Goal: Task Accomplishment & Management: Complete application form

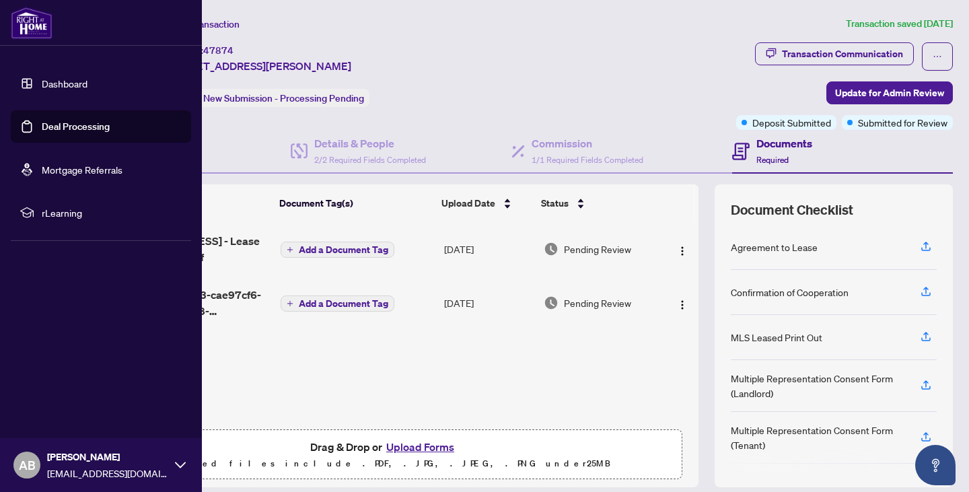
click at [42, 87] on link "Dashboard" at bounding box center [65, 83] width 46 height 12
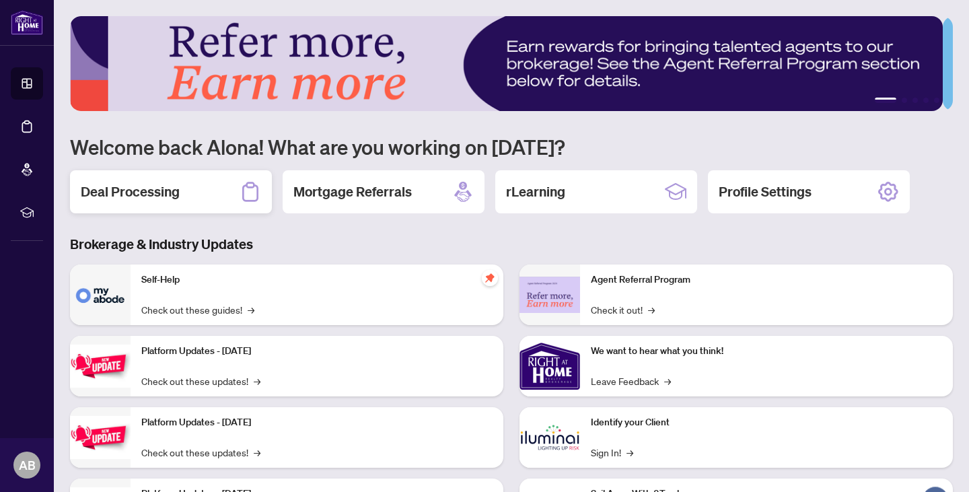
click at [145, 190] on h2 "Deal Processing" at bounding box center [130, 191] width 99 height 19
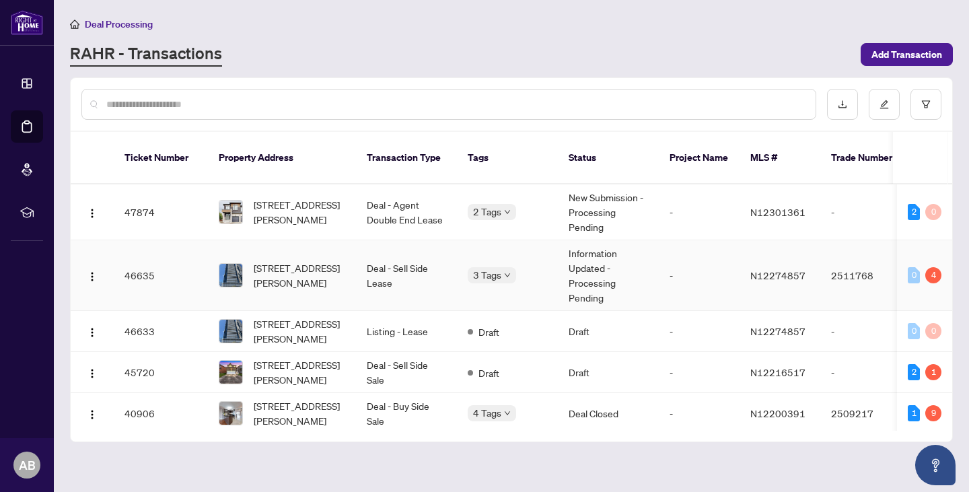
click at [409, 253] on td "Deal - Sell Side Lease" at bounding box center [406, 275] width 101 height 71
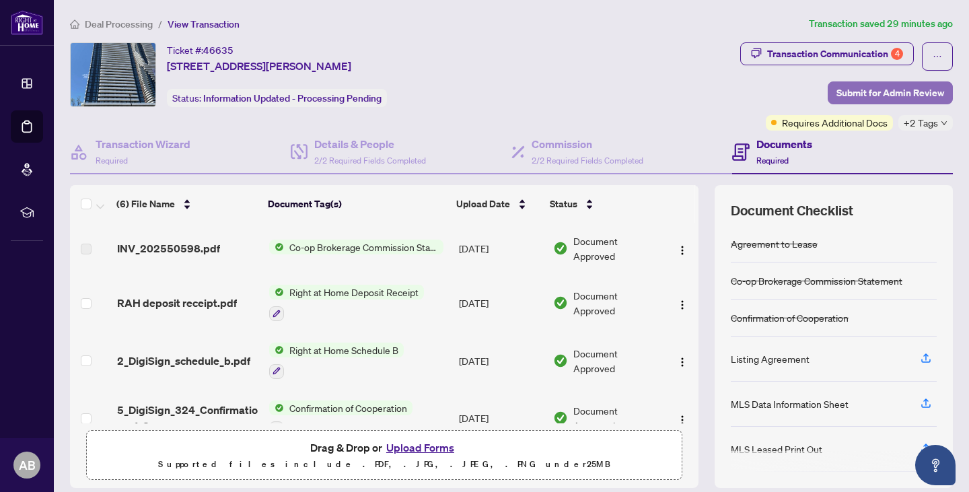
click at [860, 98] on span "Submit for Admin Review" at bounding box center [890, 93] width 108 height 22
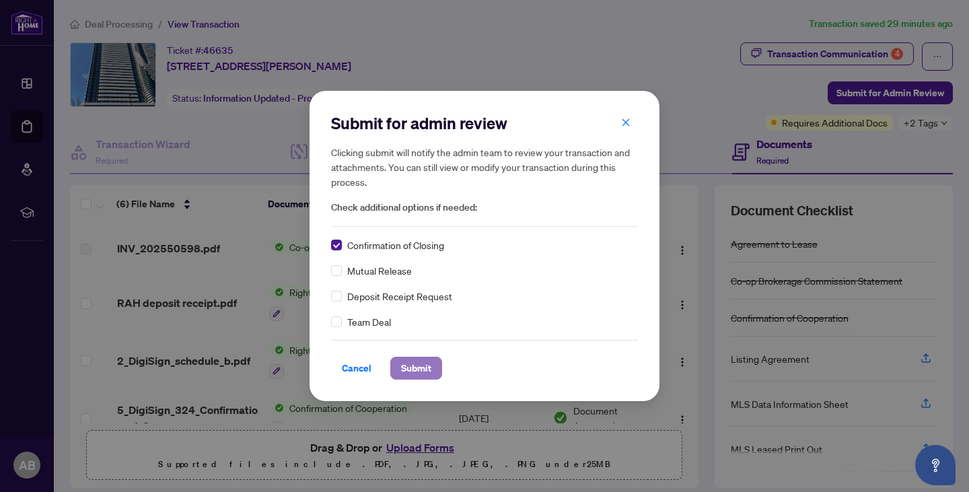
click at [408, 375] on span "Submit" at bounding box center [416, 368] width 30 height 22
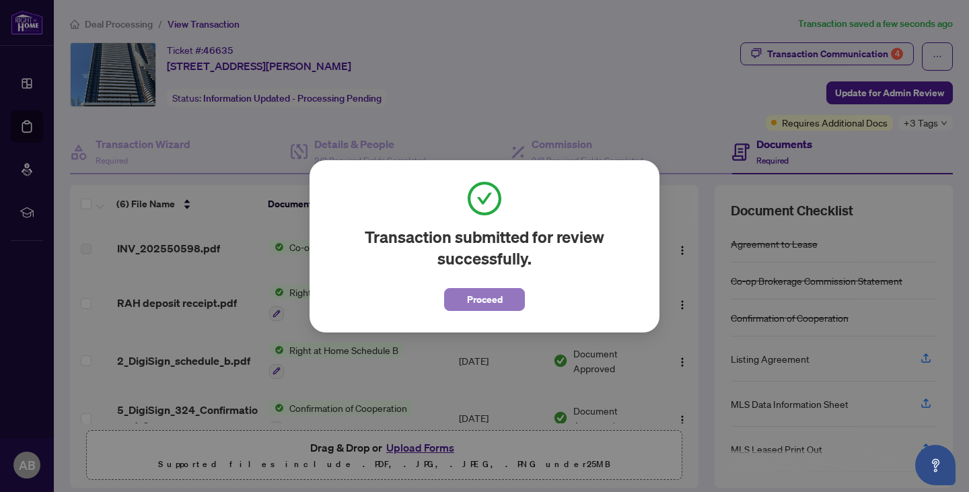
click at [496, 301] on span "Proceed" at bounding box center [485, 300] width 36 height 22
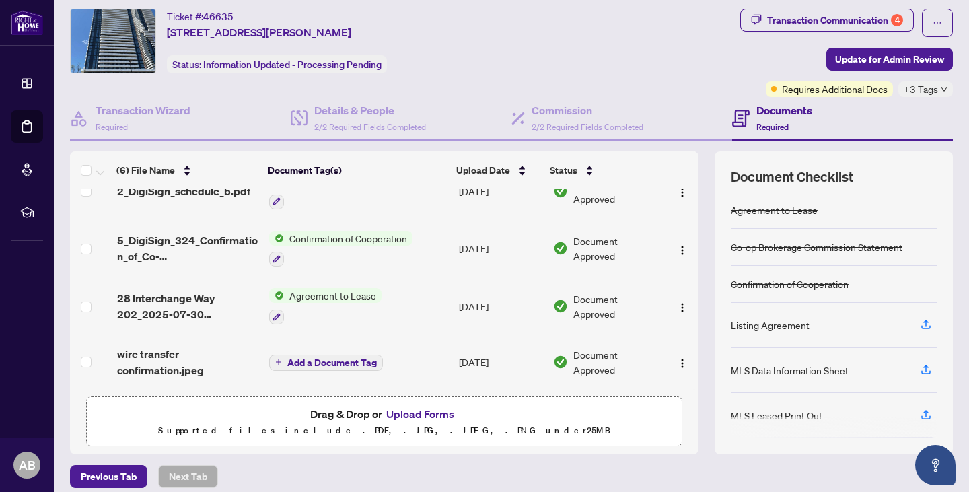
scroll to position [92, 0]
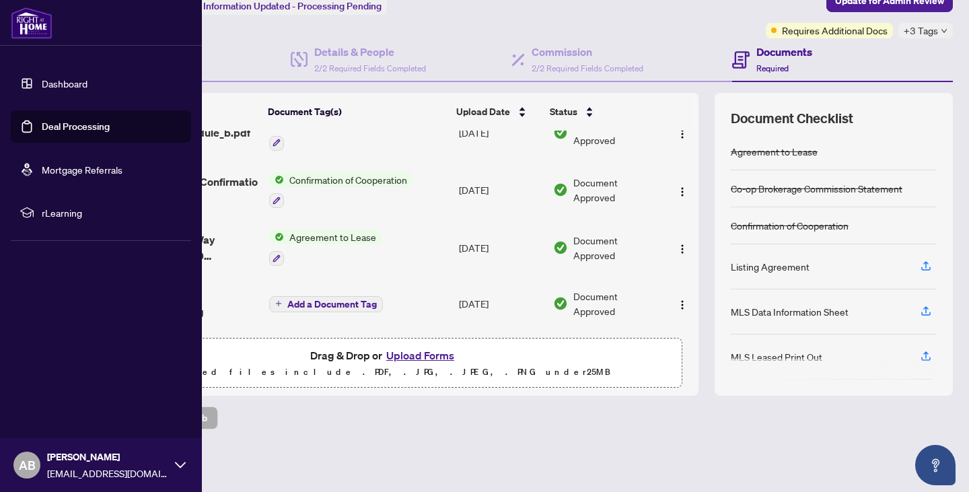
click at [42, 85] on link "Dashboard" at bounding box center [65, 83] width 46 height 12
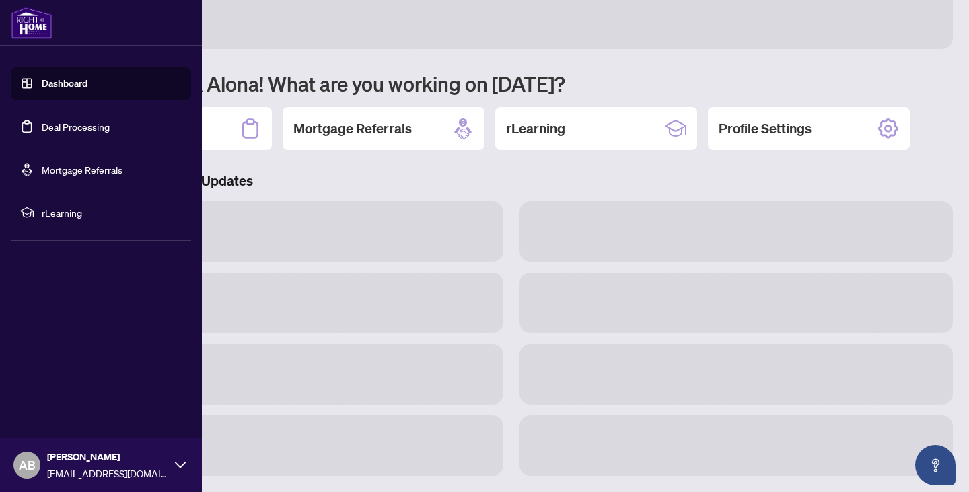
scroll to position [62, 0]
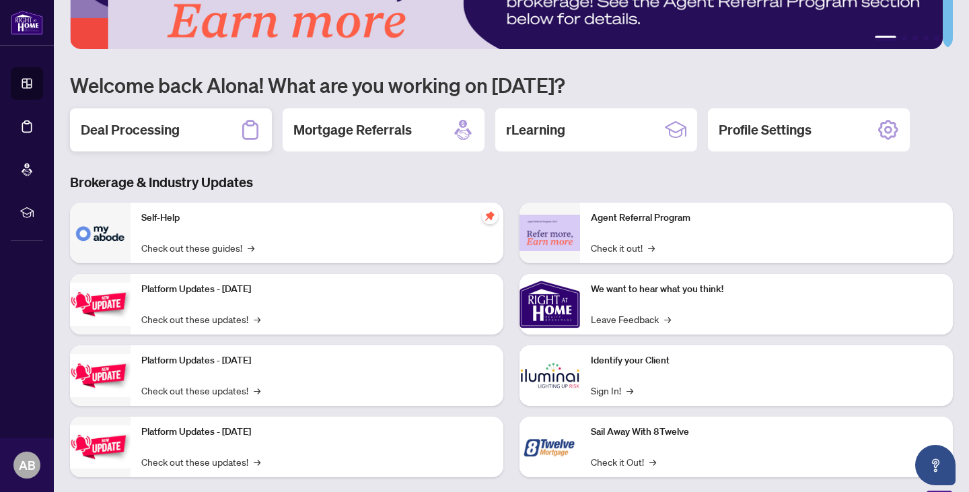
click at [155, 122] on h2 "Deal Processing" at bounding box center [130, 129] width 99 height 19
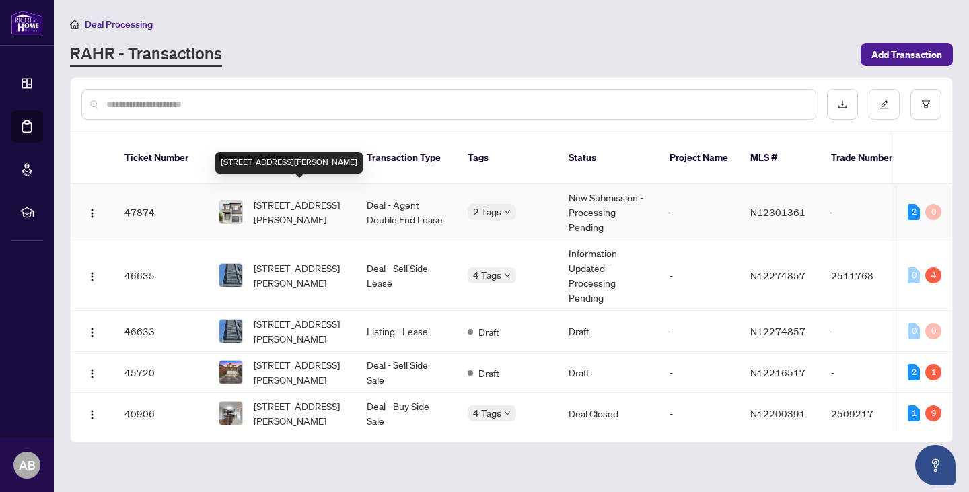
click at [316, 204] on span "235 Grand Trunk Ave, Vaughan, Ontario L6A 5E5, Canada" at bounding box center [299, 212] width 91 height 30
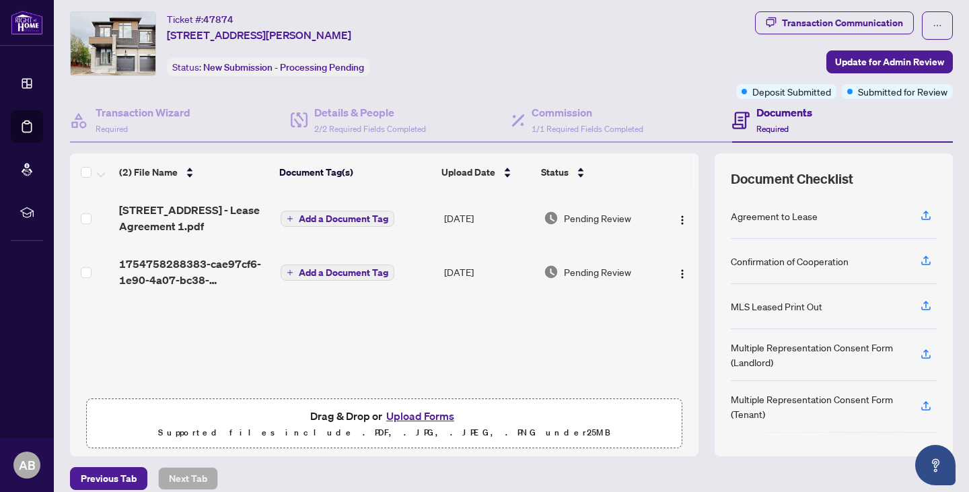
scroll to position [26, 0]
